Goal: Information Seeking & Learning: Understand process/instructions

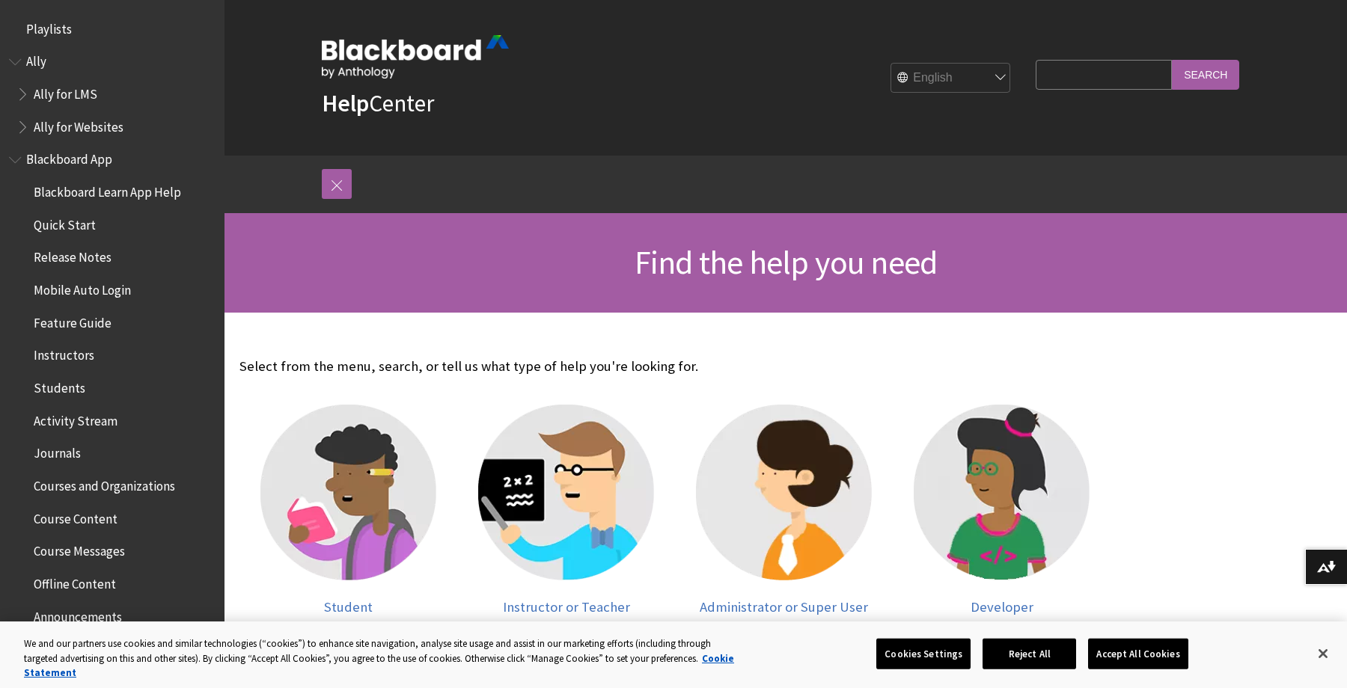
scroll to position [321, 0]
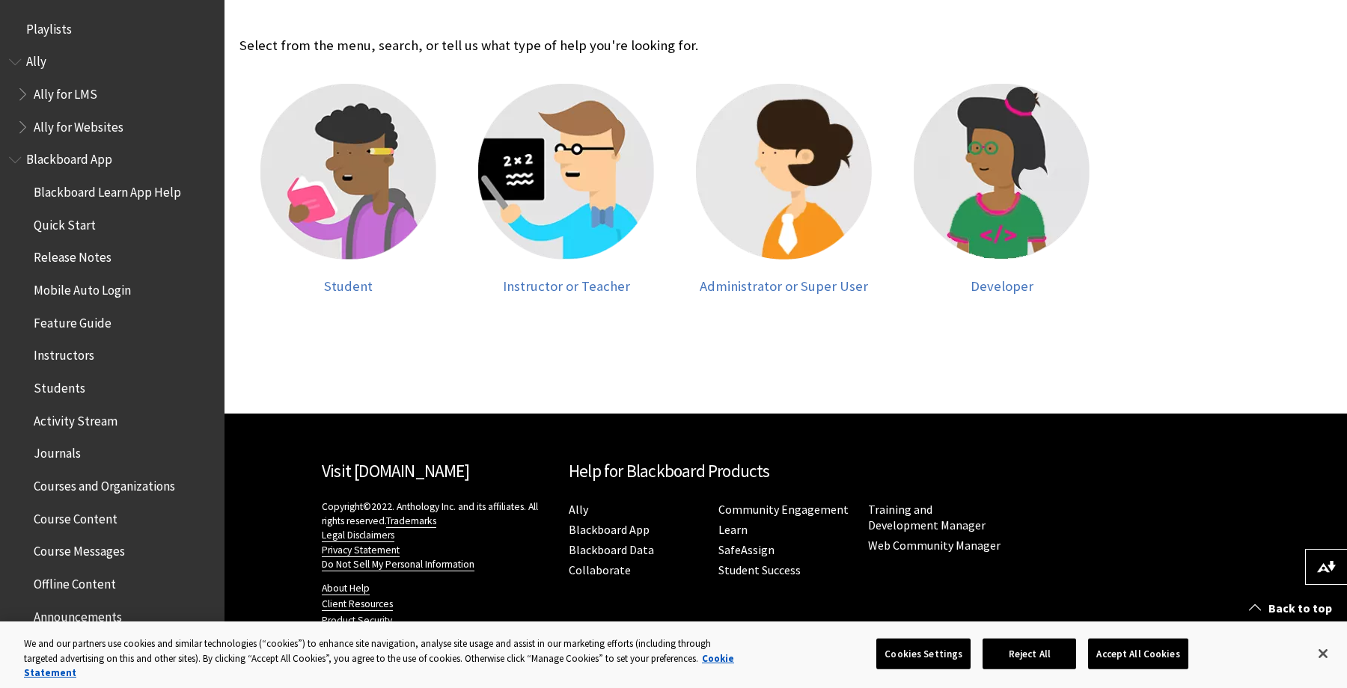
click at [24, 652] on link "Cookie Statement" at bounding box center [379, 666] width 710 height 28
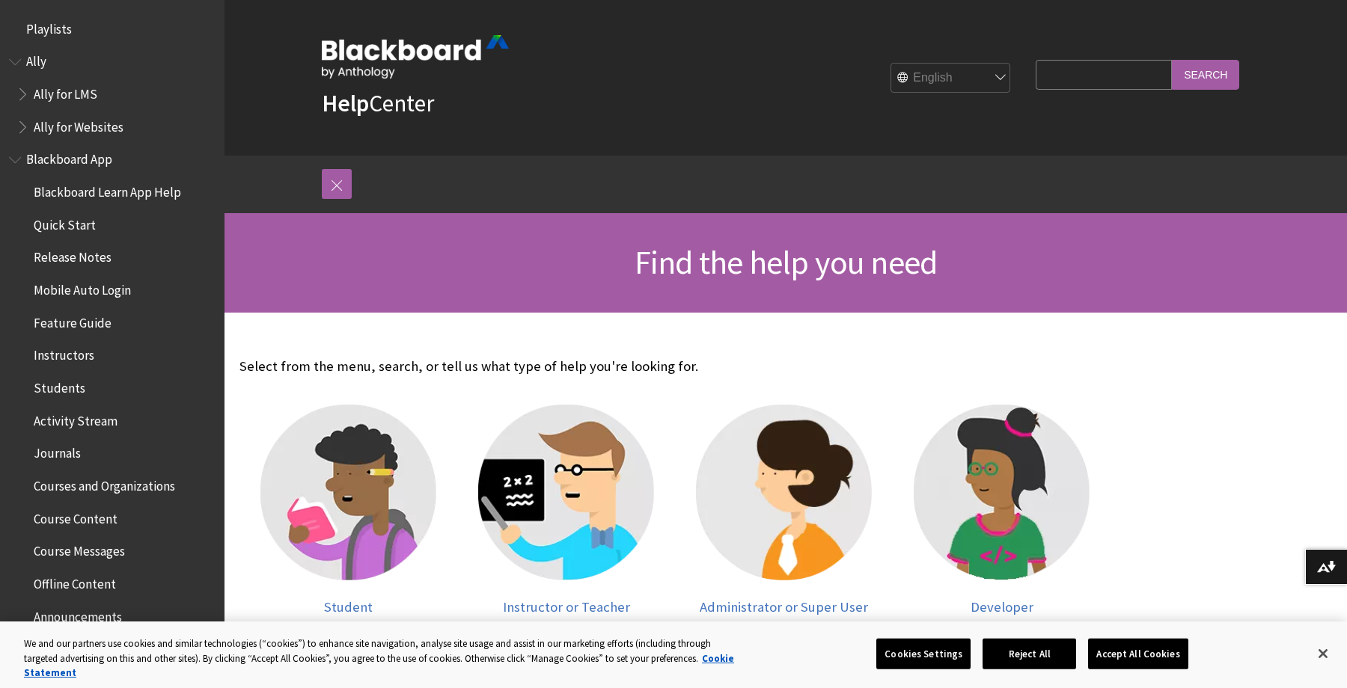
click at [1112, 64] on input "Search Query" at bounding box center [1103, 74] width 136 height 29
type input "i"
type input "unlimited attempts"
click at [1172, 60] on input "Search" at bounding box center [1205, 74] width 67 height 29
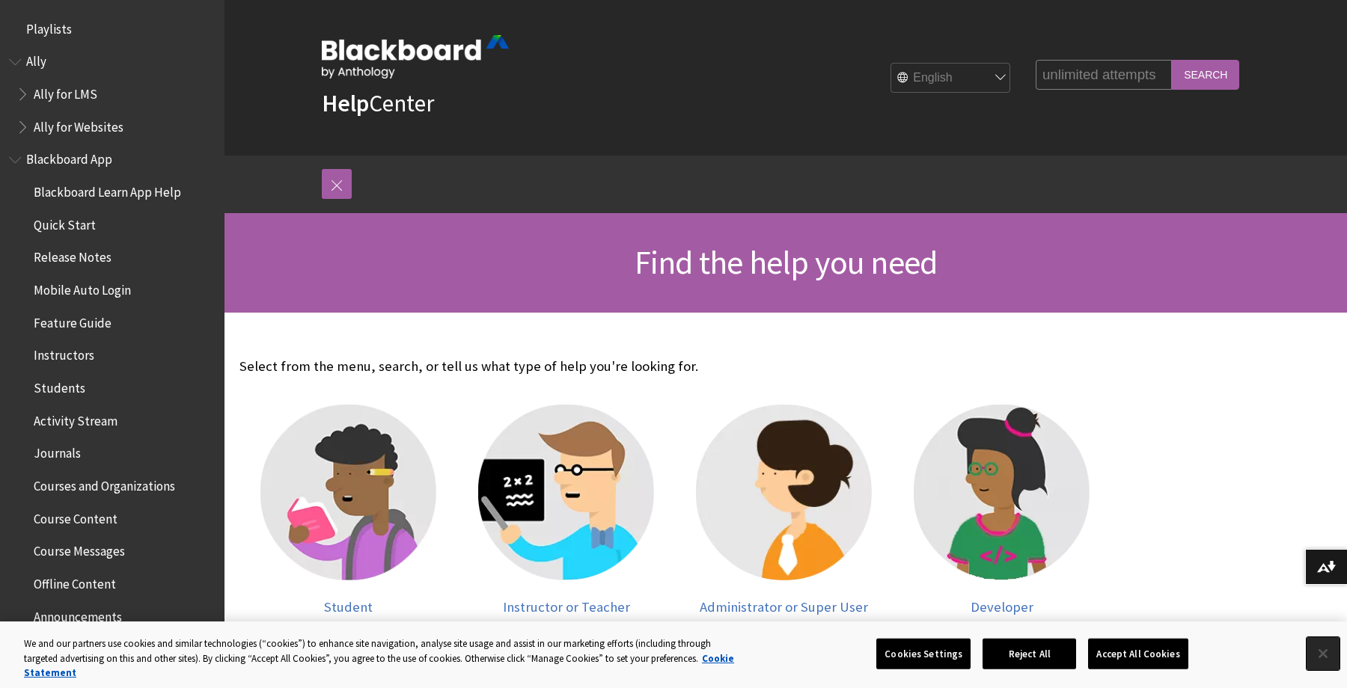
scroll to position [0, 0]
click at [1329, 651] on button "Close" at bounding box center [1322, 653] width 33 height 33
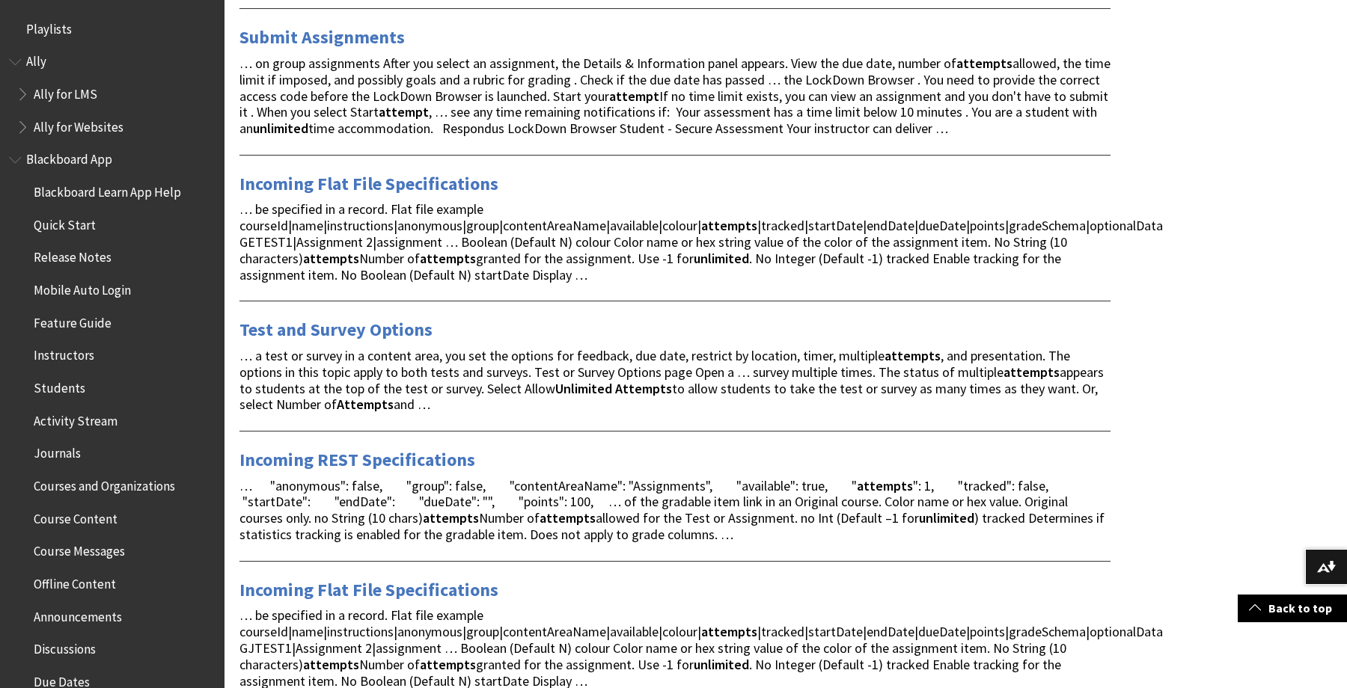
scroll to position [870, 0]
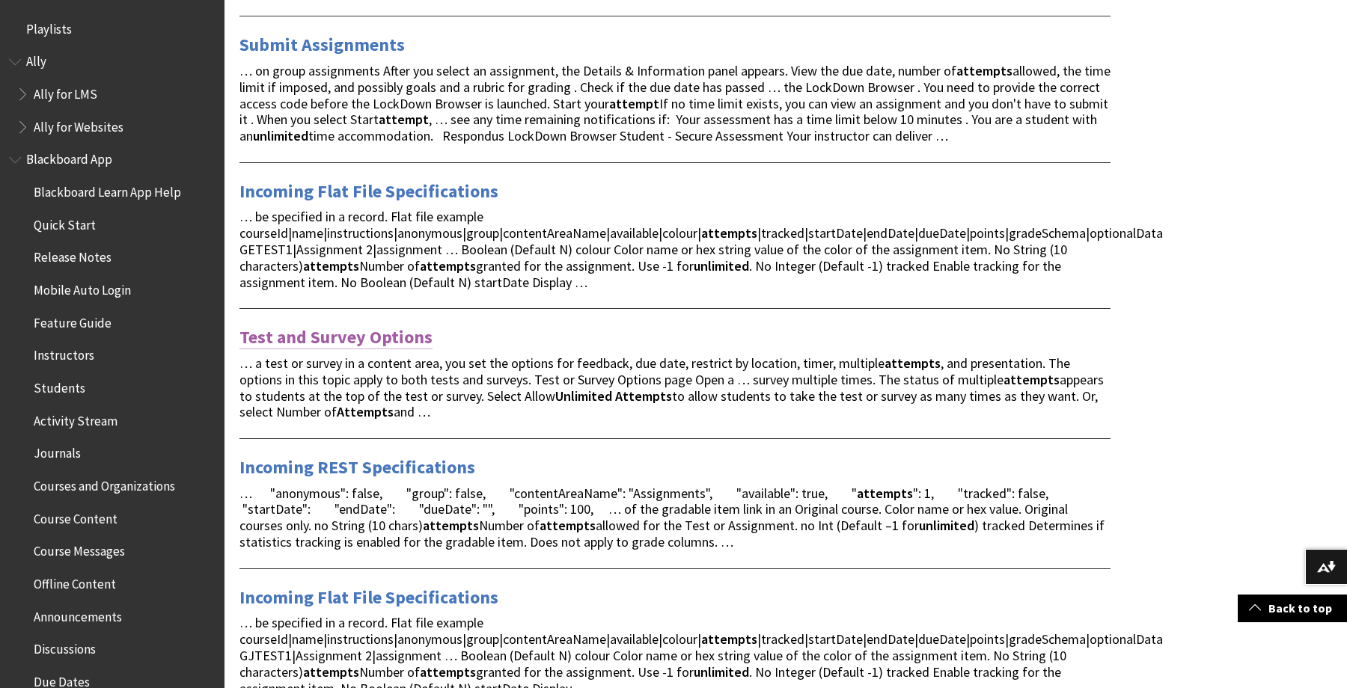
click at [383, 333] on link "Test and Survey Options" at bounding box center [335, 337] width 193 height 24
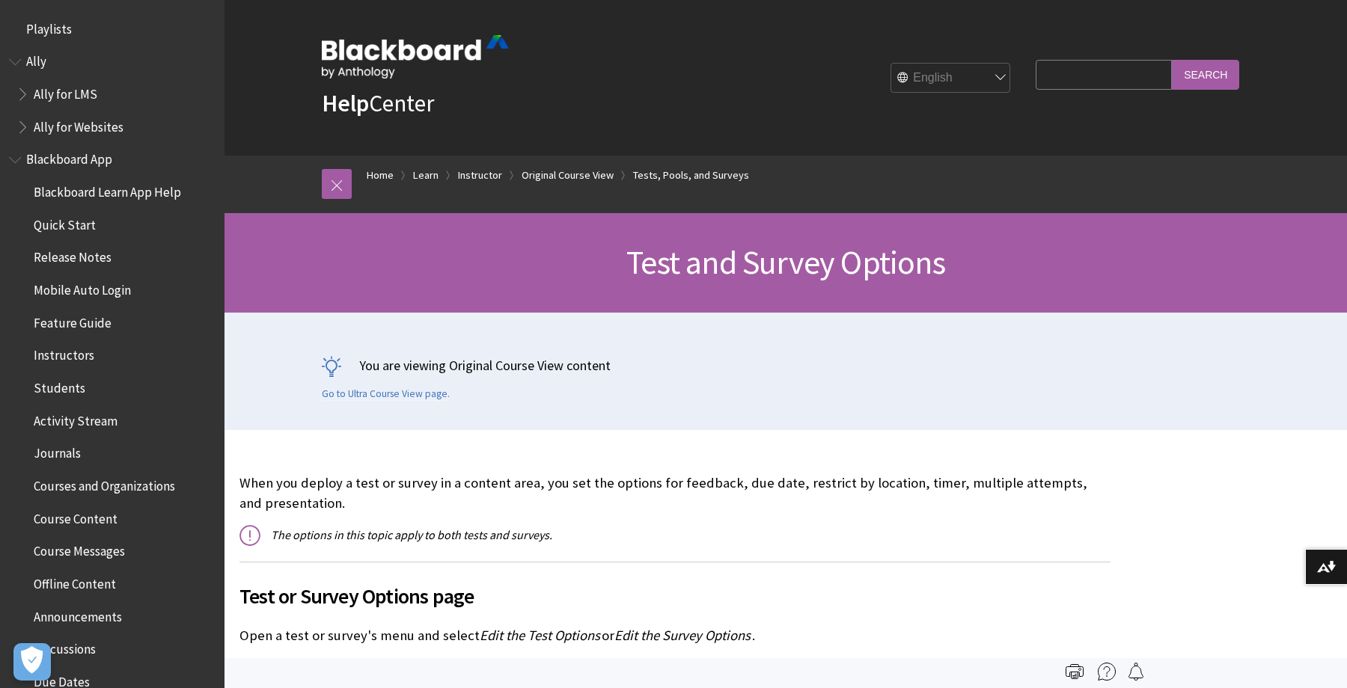
scroll to position [2516, 0]
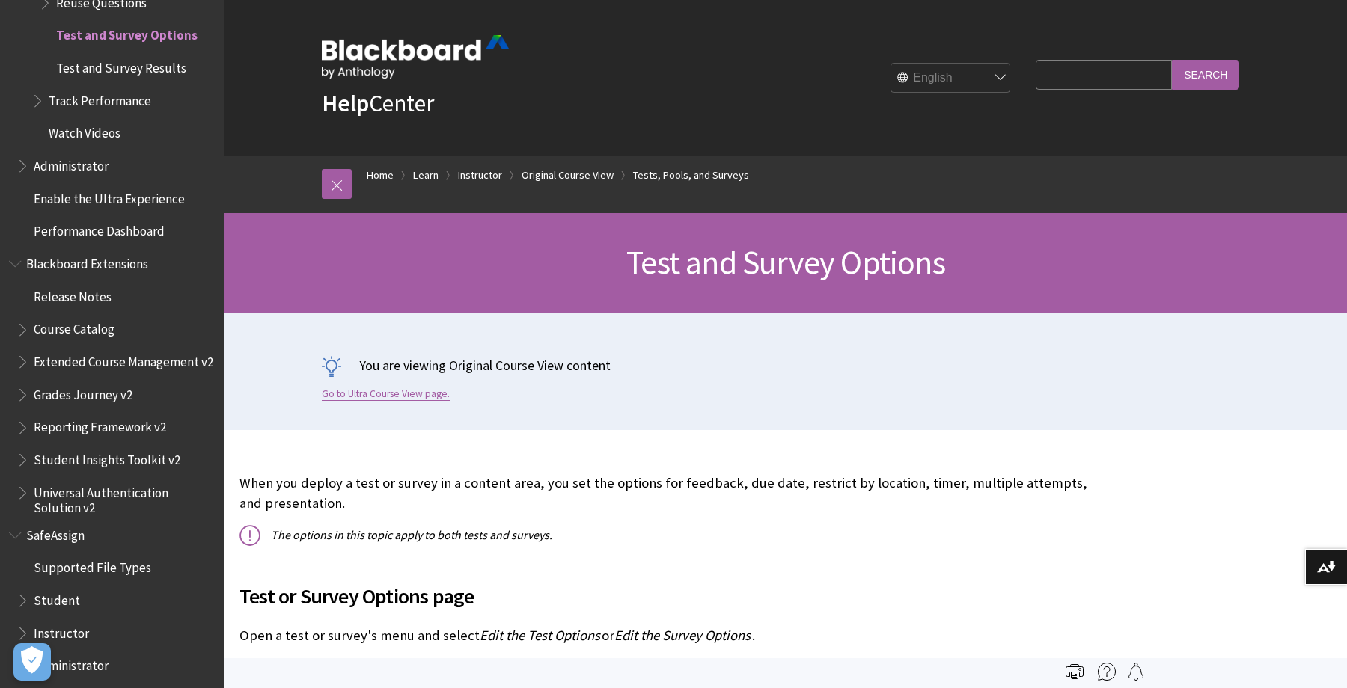
click at [432, 396] on link "Go to Ultra Course View page." at bounding box center [386, 394] width 128 height 13
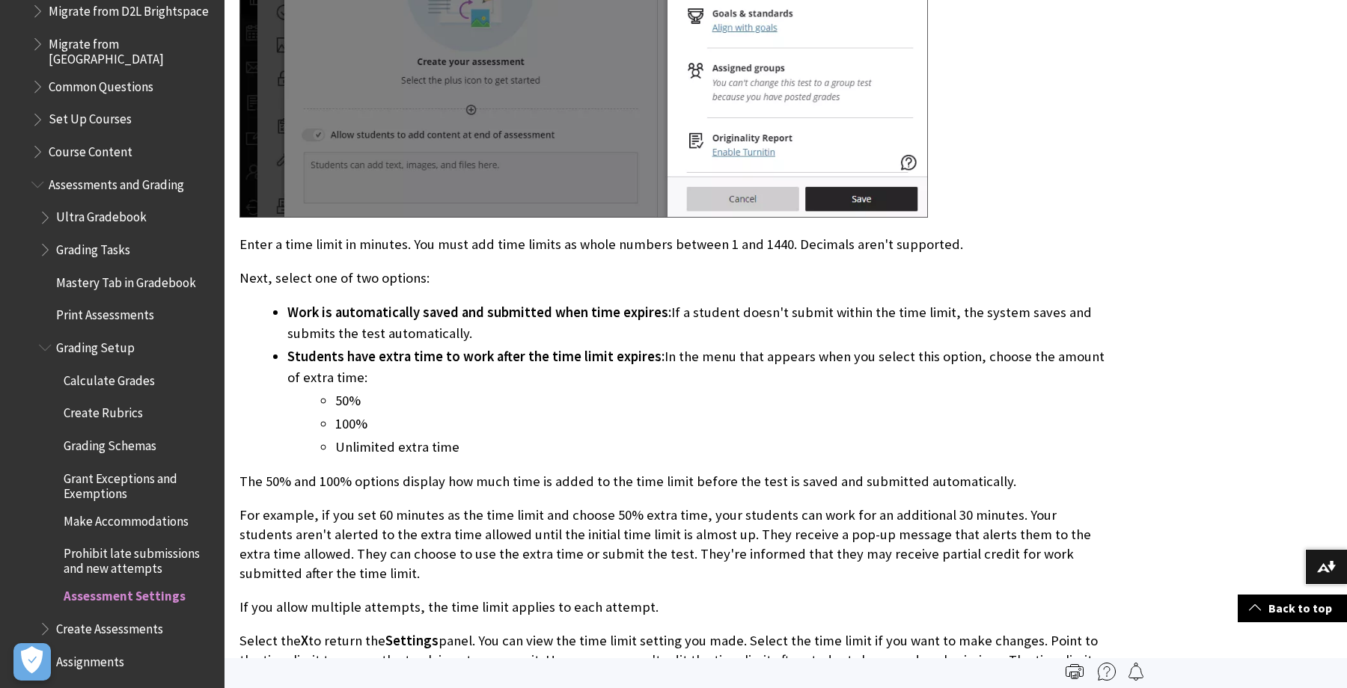
scroll to position [2143, 0]
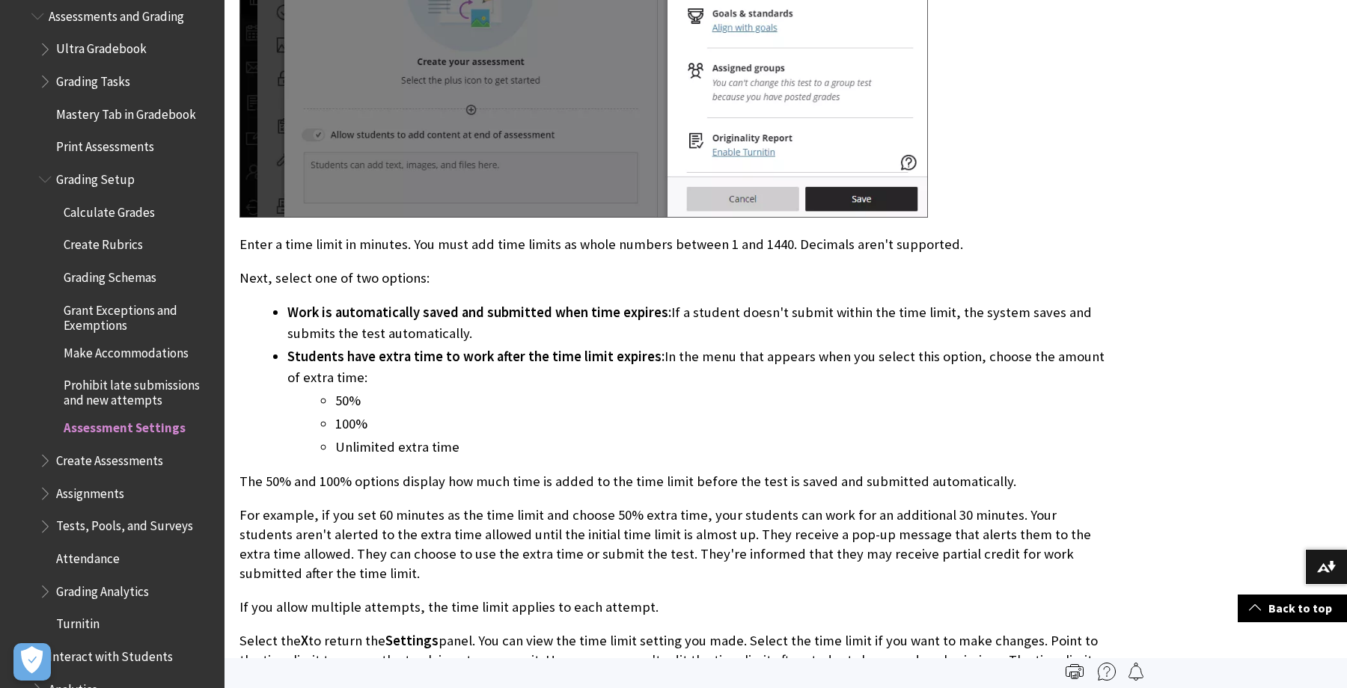
click at [46, 448] on span "Book outline for Blackboard Learn Help" at bounding box center [47, 457] width 16 height 19
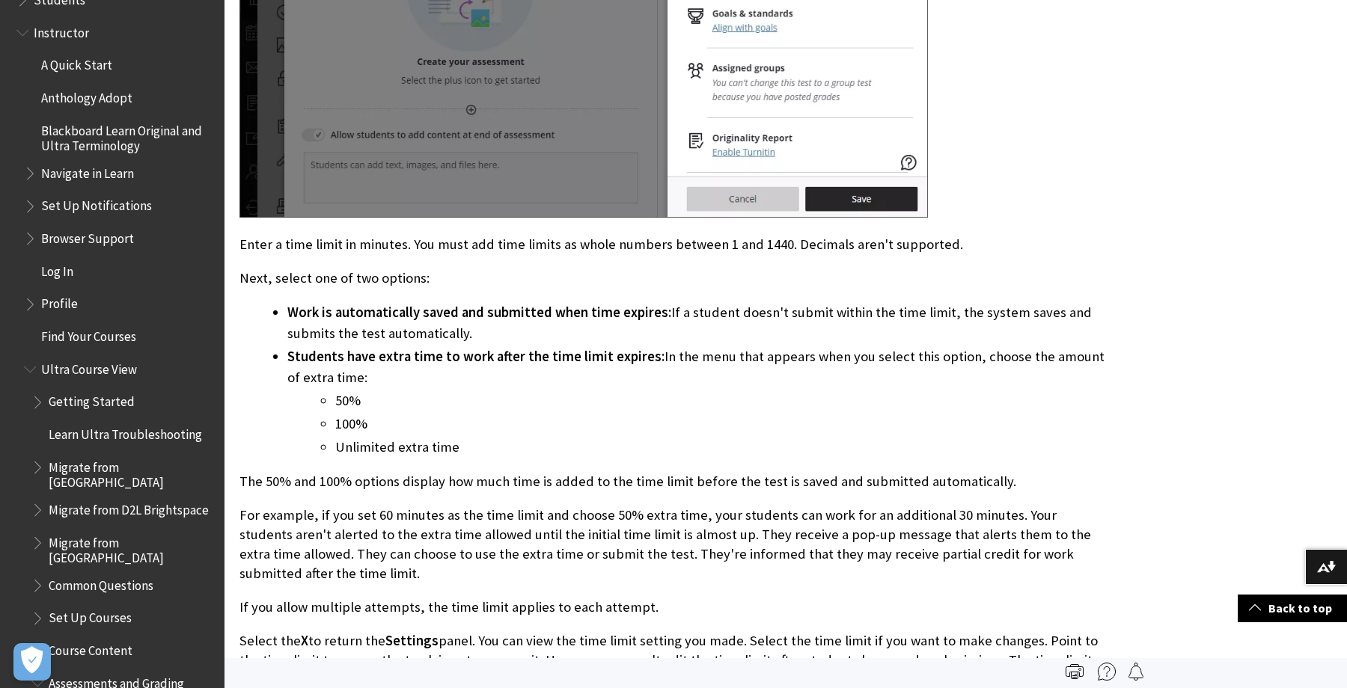
scroll to position [1475, 0]
